Goal: Information Seeking & Learning: Learn about a topic

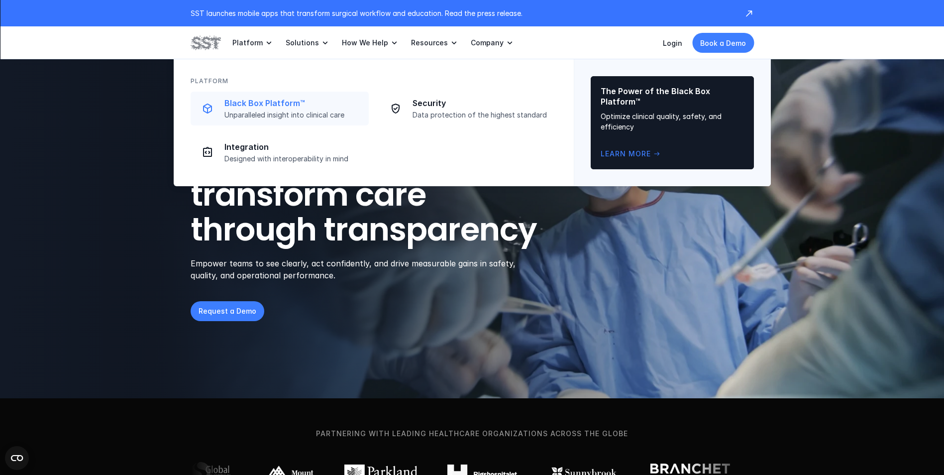
click at [268, 100] on p "Black Box Platform™" at bounding box center [293, 103] width 138 height 10
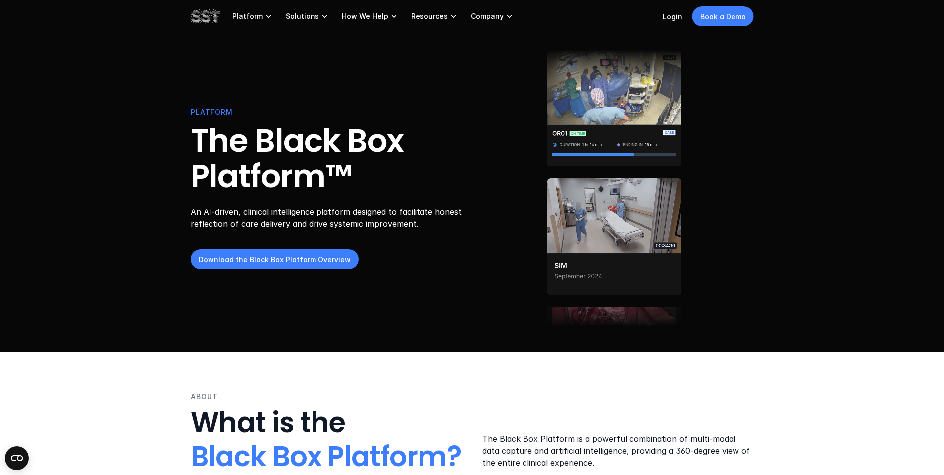
click at [401, 211] on p "An AI-driven, clinical intelligence platform designed to facilitate honest refl…" at bounding box center [330, 218] width 279 height 24
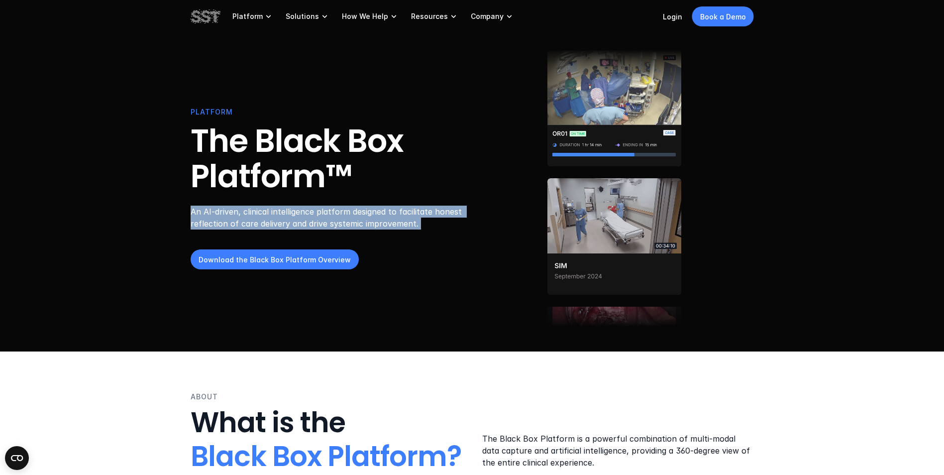
click at [401, 211] on p "An AI-driven, clinical intelligence platform designed to facilitate honest refl…" at bounding box center [330, 218] width 279 height 24
drag, startPoint x: 401, startPoint y: 211, endPoint x: 398, endPoint y: 223, distance: 12.2
click at [398, 223] on p "An AI-driven, clinical intelligence platform designed to facilitate honest refl…" at bounding box center [330, 218] width 279 height 24
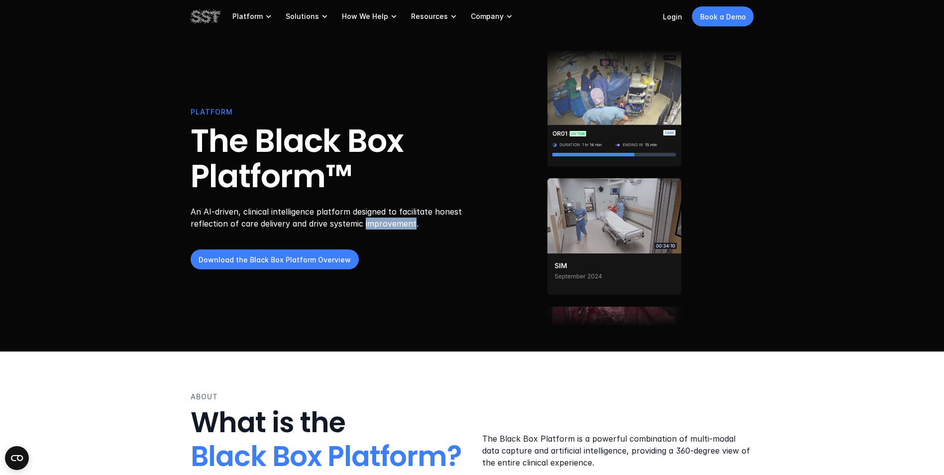
click at [398, 223] on p "An AI-driven, clinical intelligence platform designed to facilitate honest refl…" at bounding box center [330, 218] width 279 height 24
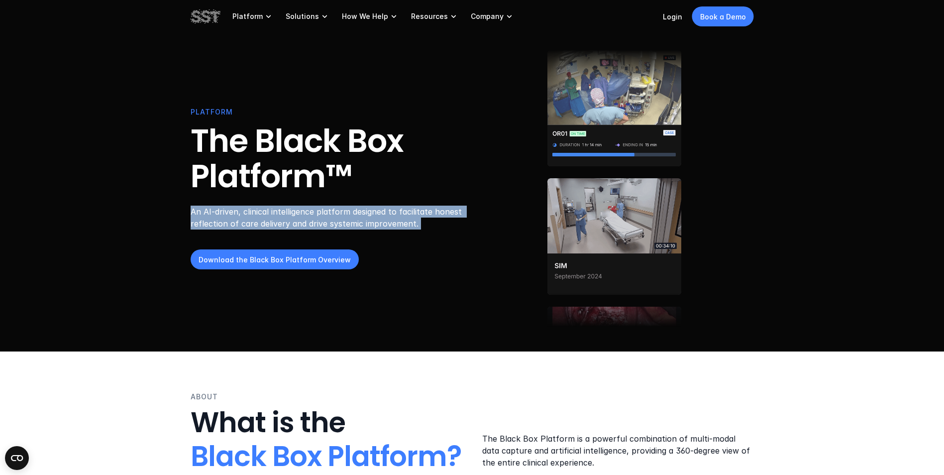
click at [398, 223] on p "An AI-driven, clinical intelligence platform designed to facilitate honest refl…" at bounding box center [330, 218] width 279 height 24
drag, startPoint x: 398, startPoint y: 223, endPoint x: 384, endPoint y: 222, distance: 14.0
click at [384, 222] on p "An AI-driven, clinical intelligence platform designed to facilitate honest refl…" at bounding box center [330, 218] width 279 height 24
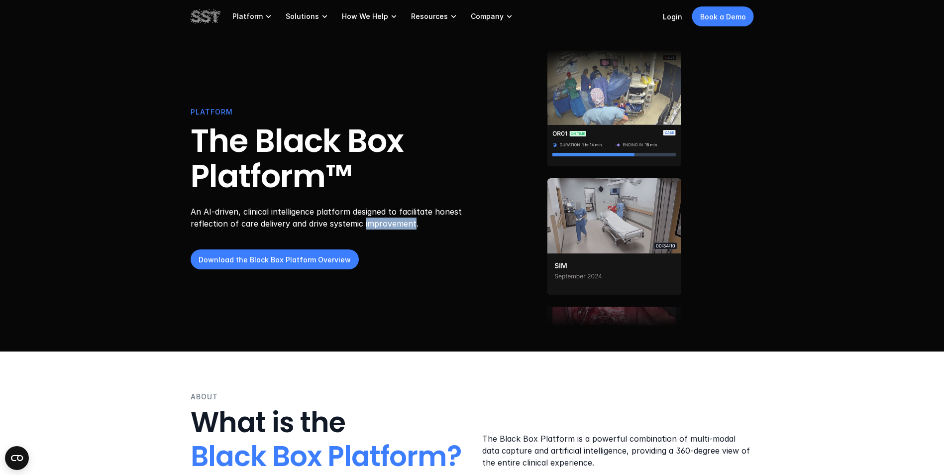
click at [384, 222] on p "An AI-driven, clinical intelligence platform designed to facilitate honest refl…" at bounding box center [330, 218] width 279 height 24
click at [380, 222] on p "An AI-driven, clinical intelligence platform designed to facilitate honest refl…" at bounding box center [330, 218] width 279 height 24
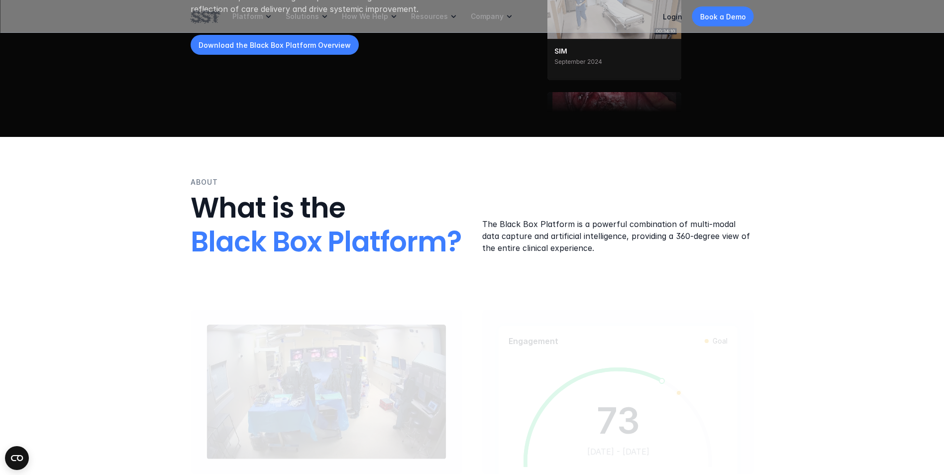
scroll to position [249, 0]
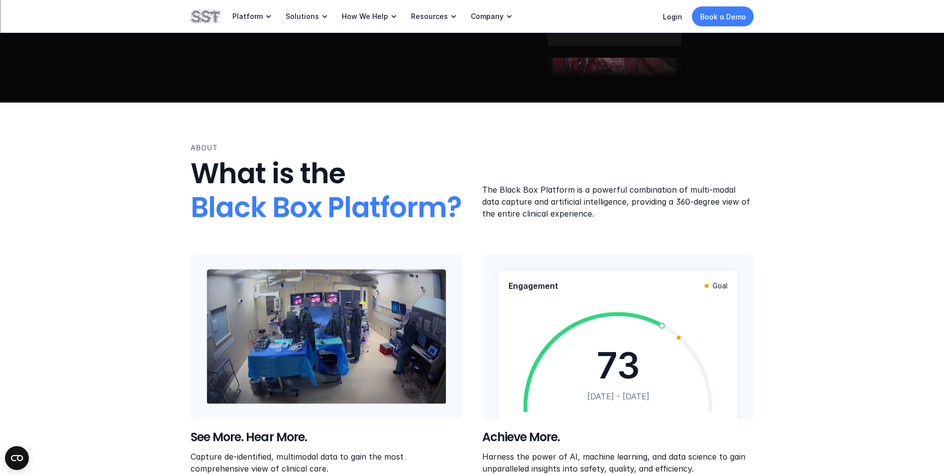
click at [567, 194] on p "The Black Box Platform is a powerful combination of multi-modal data capture an…" at bounding box center [618, 202] width 272 height 36
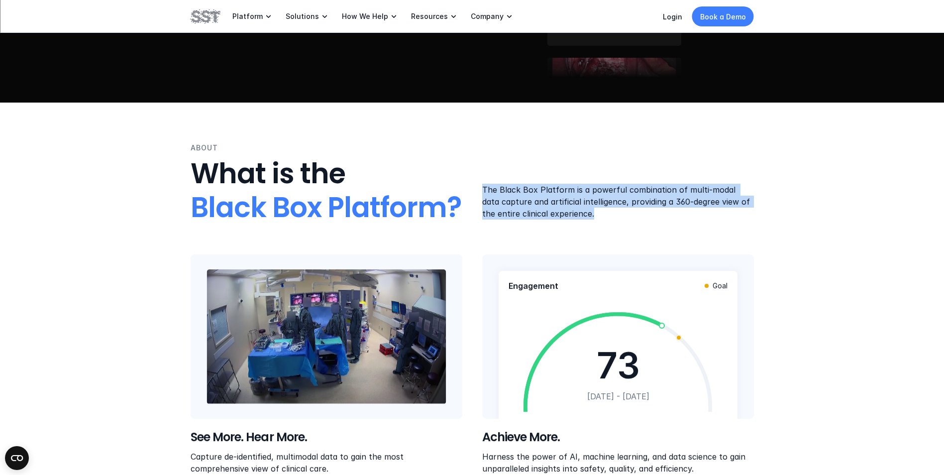
click at [567, 194] on p "The Black Box Platform is a powerful combination of multi-modal data capture an…" at bounding box center [618, 202] width 272 height 36
drag, startPoint x: 567, startPoint y: 194, endPoint x: 546, endPoint y: 208, distance: 25.3
click at [546, 208] on p "The Black Box Platform is a powerful combination of multi-modal data capture an…" at bounding box center [618, 202] width 272 height 36
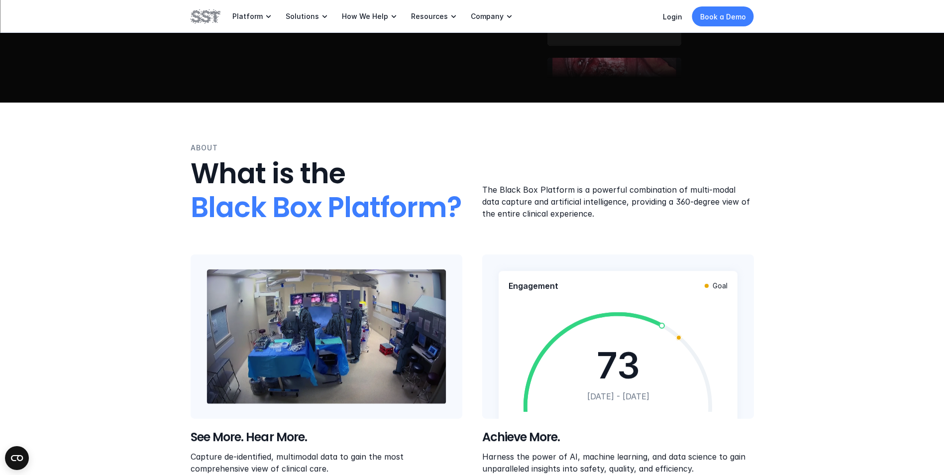
click at [137, 247] on div "ABOUT What is the Black Box Platform? The Black Box Platform is a powerful comb…" at bounding box center [472, 307] width 944 height 411
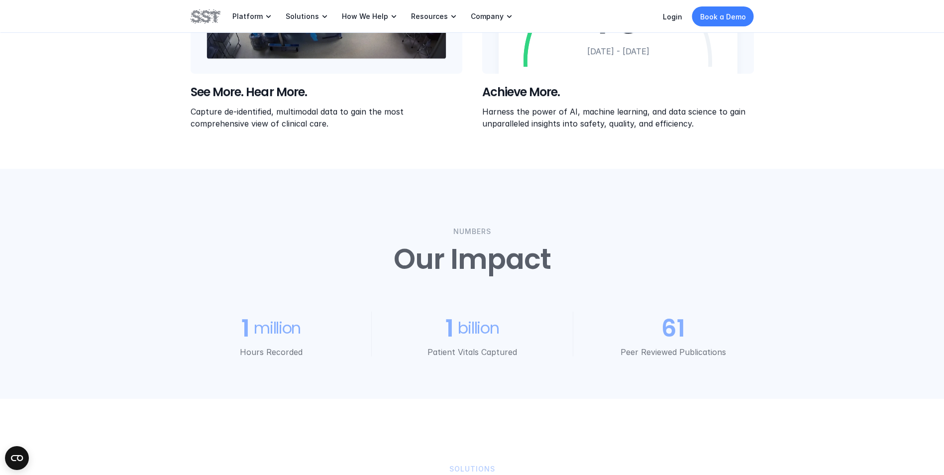
scroll to position [597, 0]
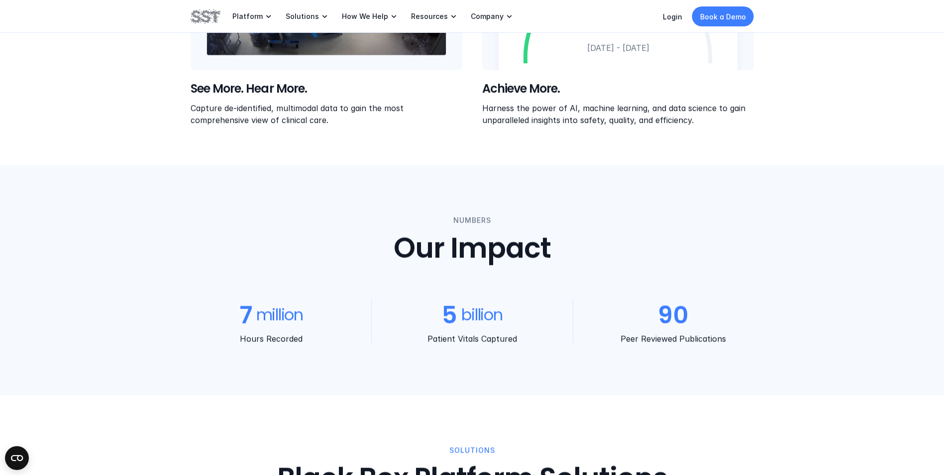
click at [405, 246] on h2 "Our Impact" at bounding box center [471, 248] width 157 height 33
click at [403, 248] on h2 "Our Impact" at bounding box center [471, 248] width 157 height 33
